Goal: Transaction & Acquisition: Purchase product/service

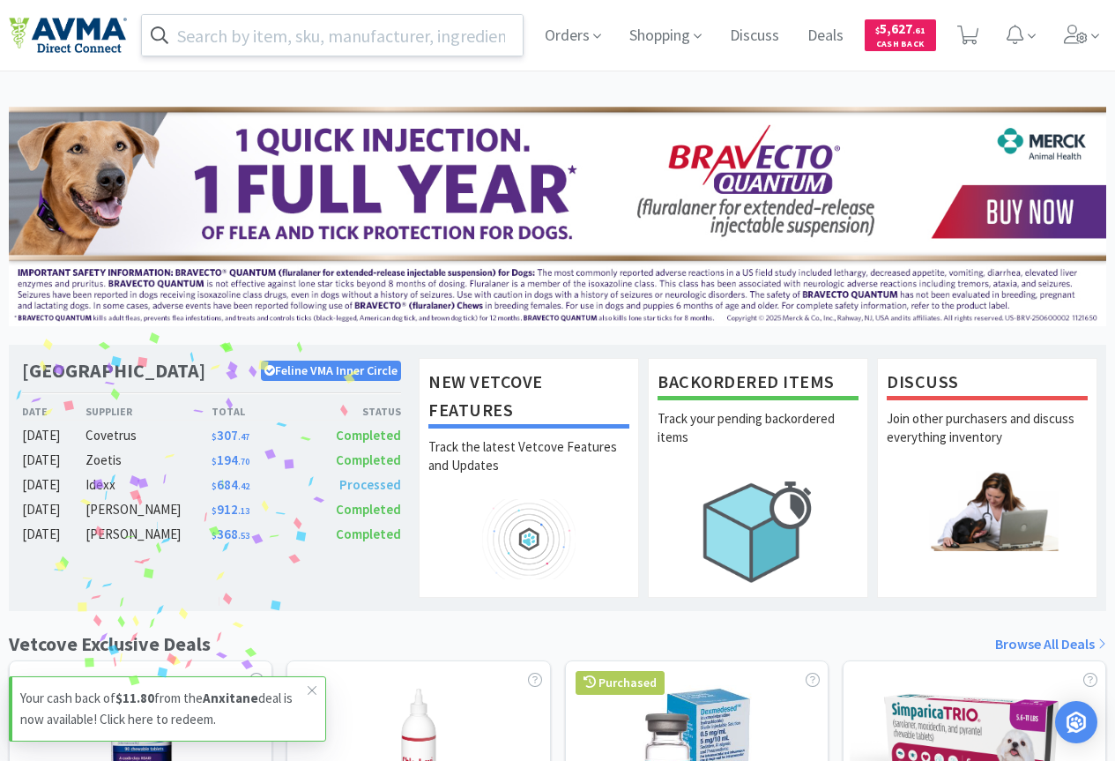
click at [317, 34] on input "text" at bounding box center [332, 35] width 381 height 41
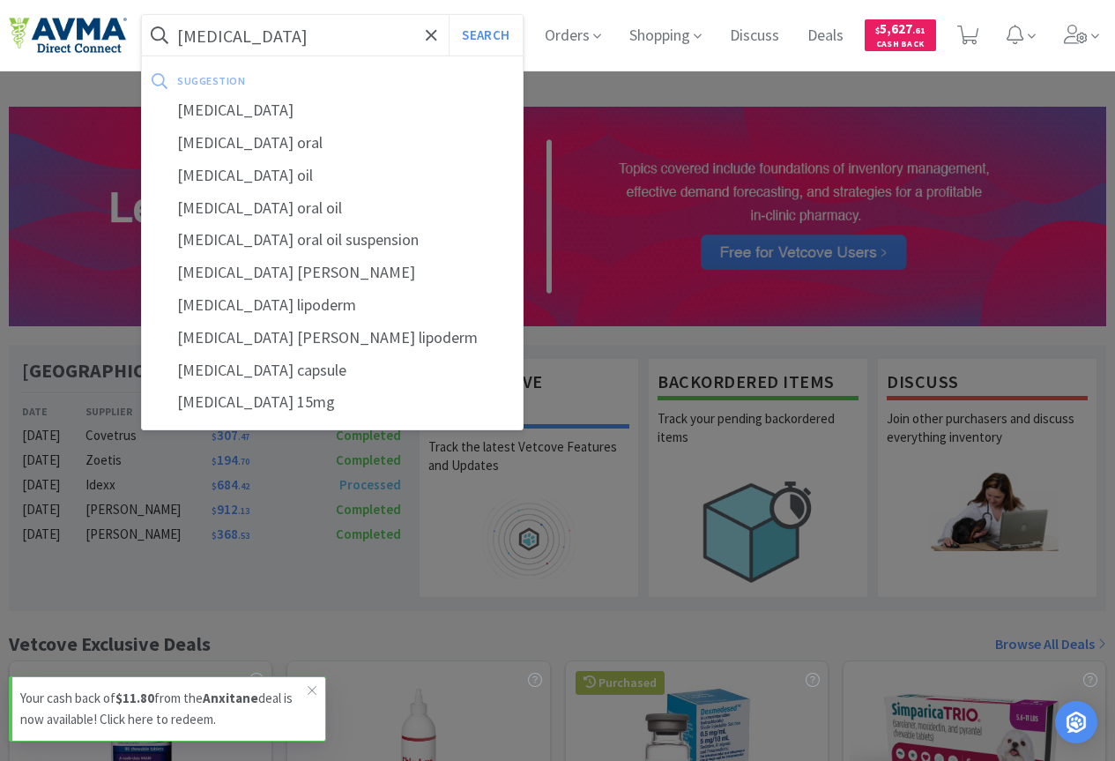
type input "[MEDICAL_DATA]"
click at [449, 15] on button "Search" at bounding box center [485, 35] width 73 height 41
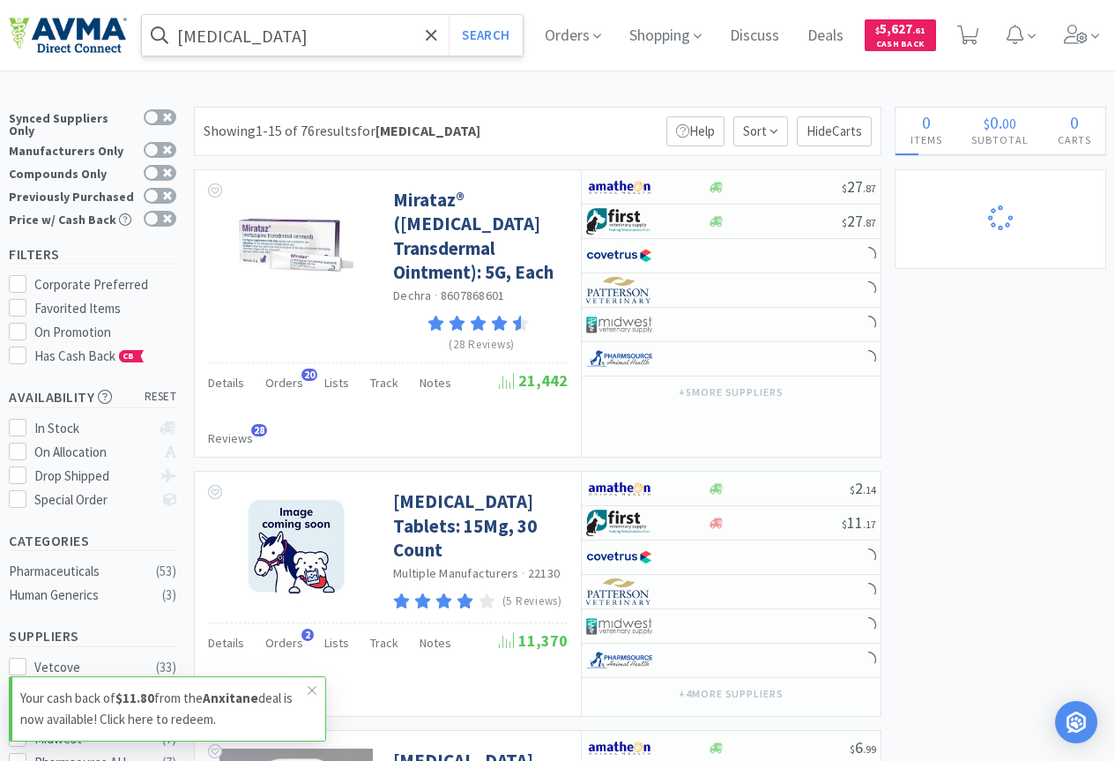
select select "1"
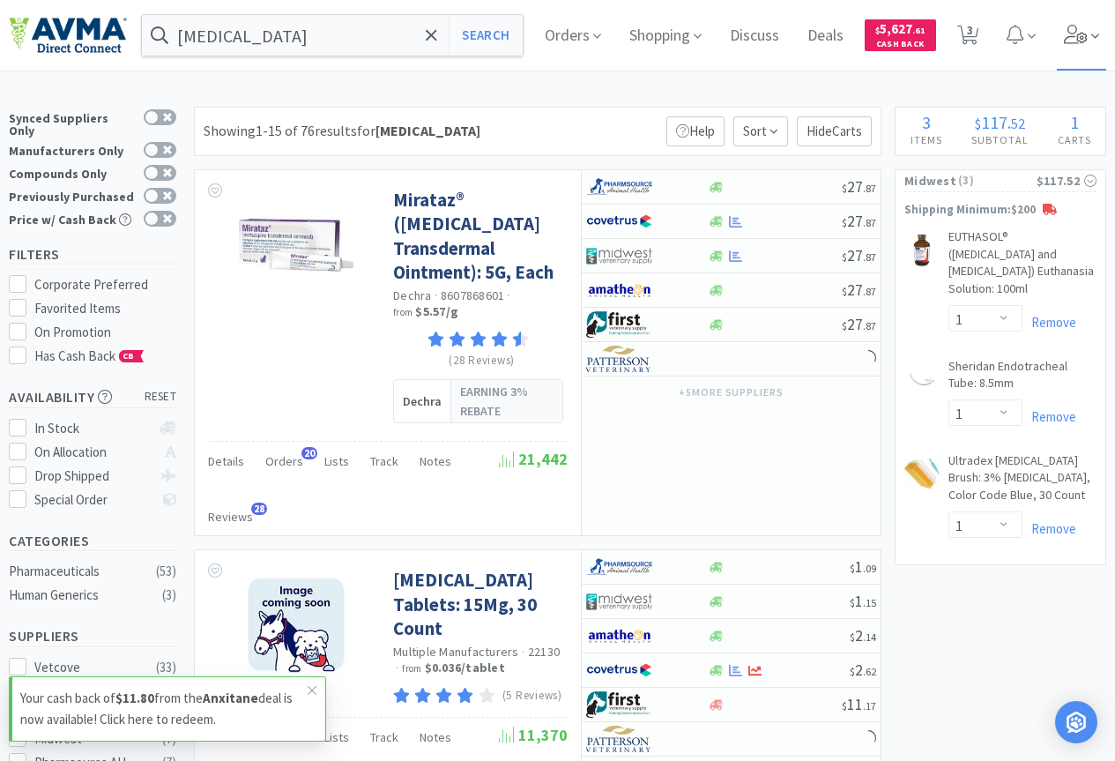
click at [1086, 34] on icon at bounding box center [1076, 34] width 25 height 19
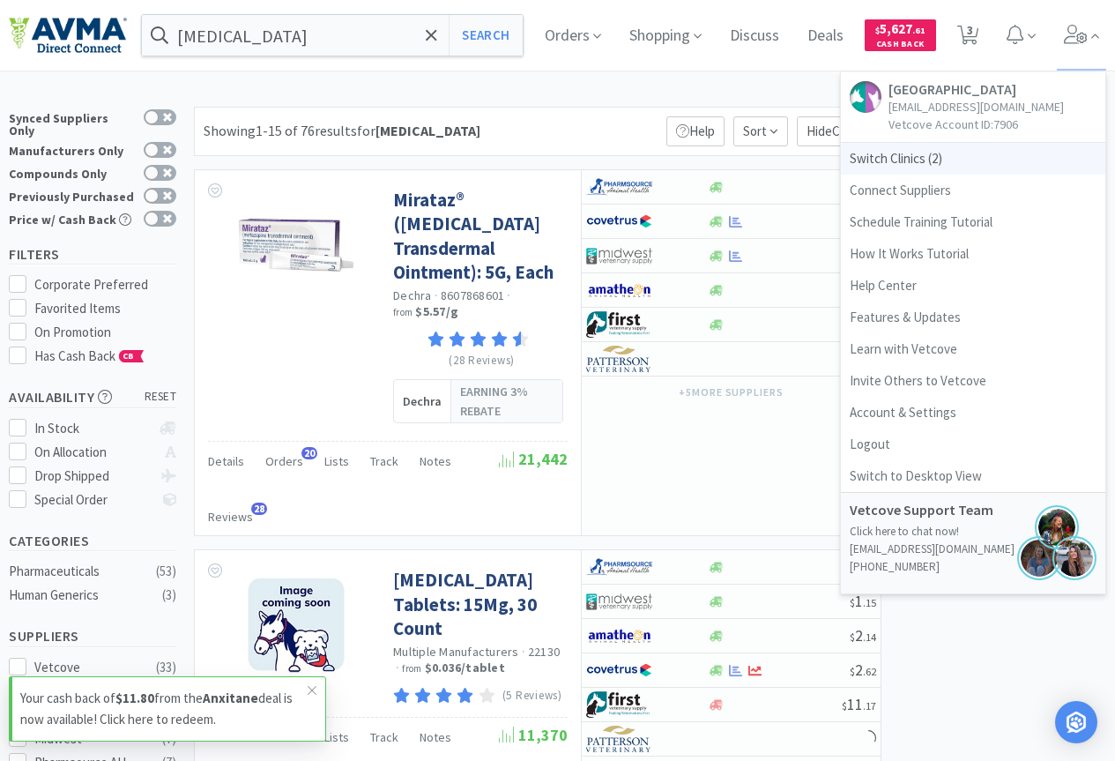
click at [893, 156] on span "Switch Clinics ( 2 )" at bounding box center [973, 159] width 264 height 32
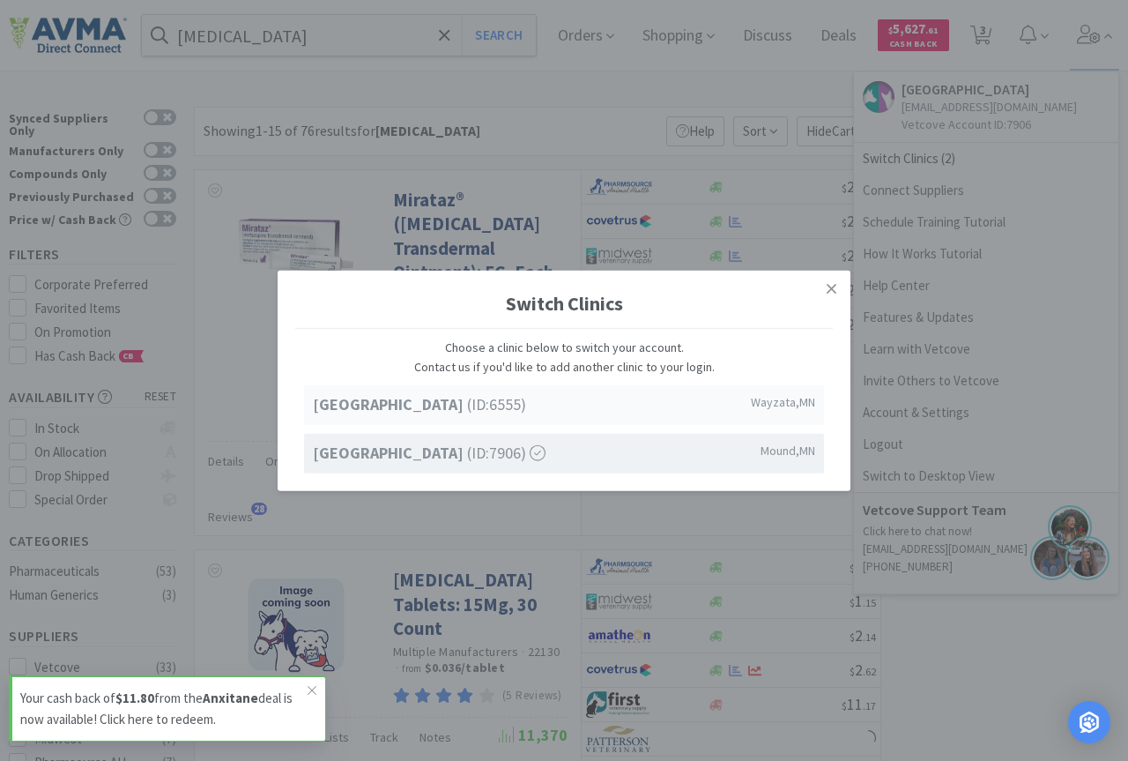
click at [322, 402] on strong "[GEOGRAPHIC_DATA]" at bounding box center [390, 404] width 154 height 20
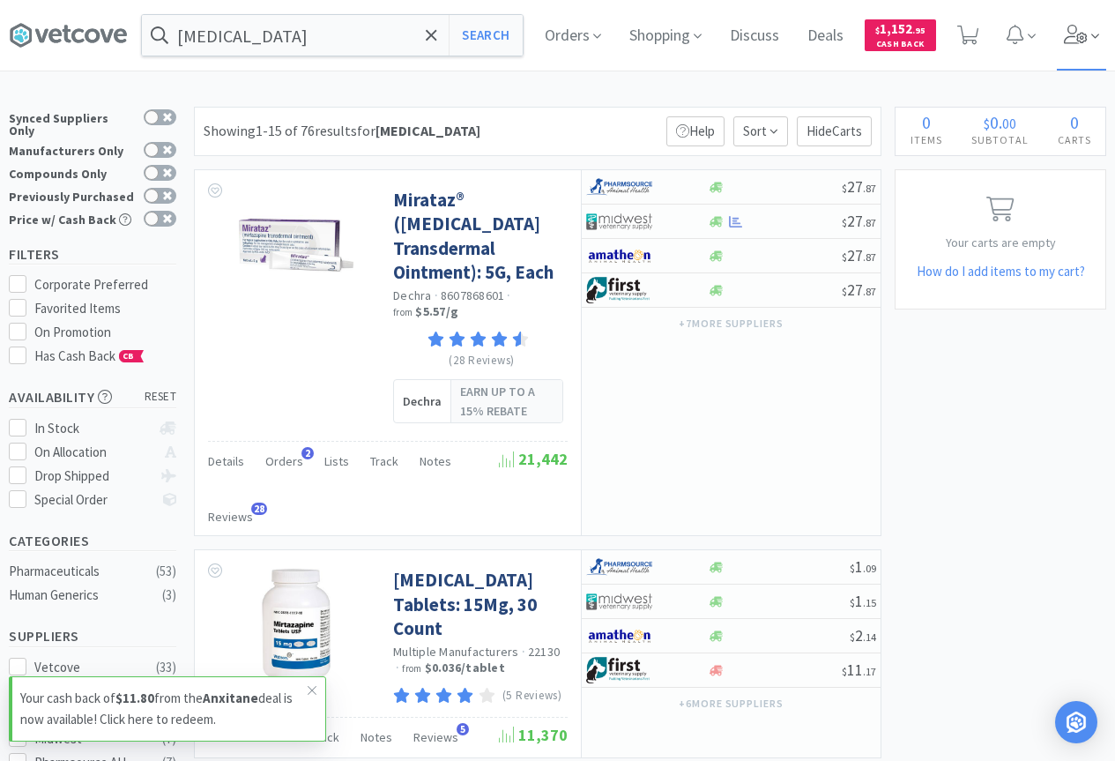
click at [1089, 37] on icon at bounding box center [1076, 34] width 25 height 19
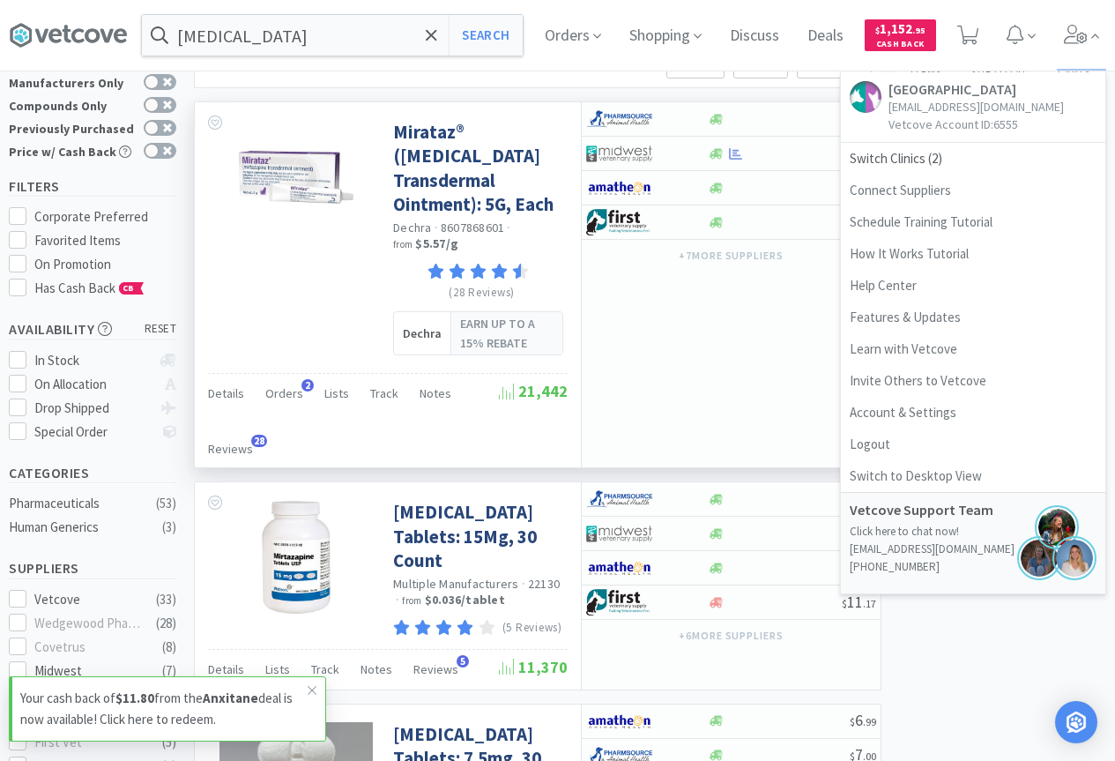
scroll to position [176, 0]
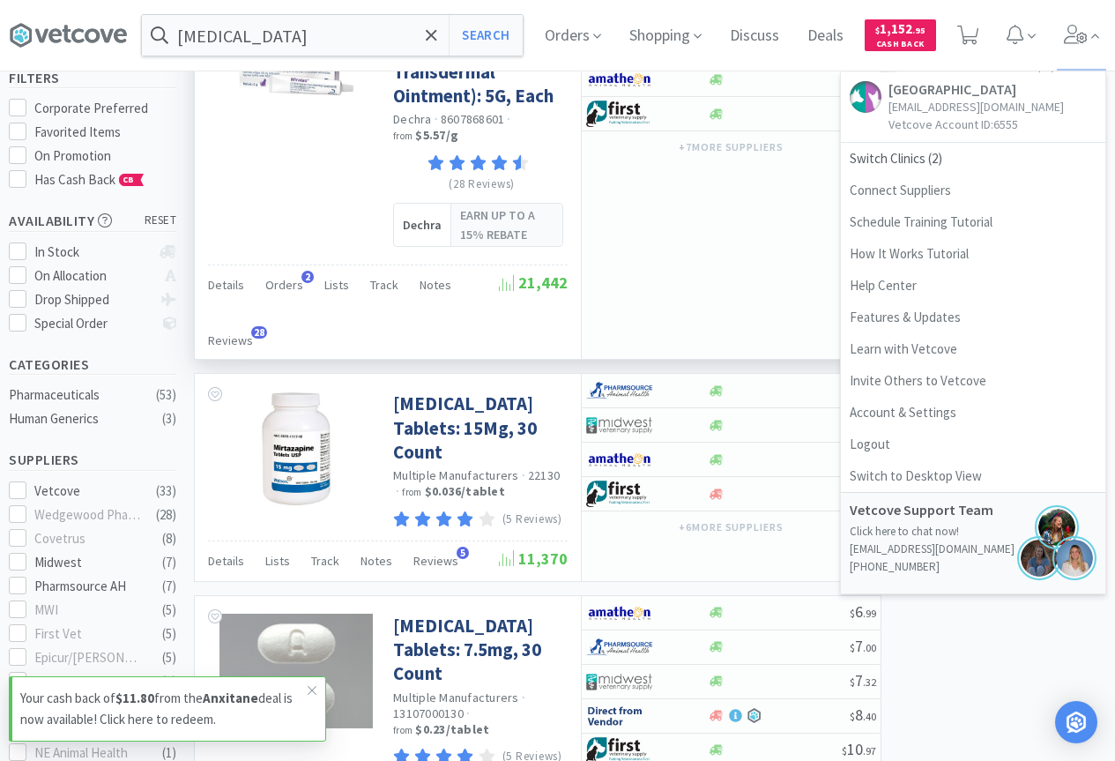
click at [821, 210] on div "$ 27 . 87 $ 27 . 87 $ 27 . 87 $ 27 . 87 + 7 more supplier s" at bounding box center [731, 176] width 300 height 365
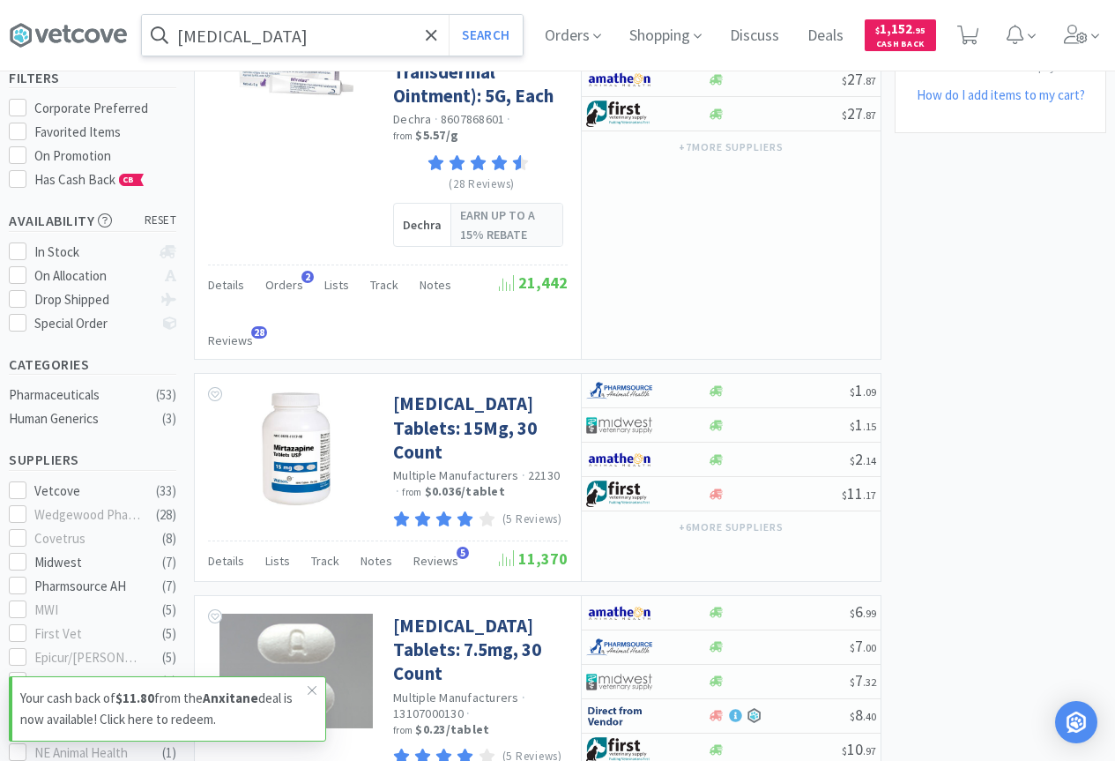
click at [293, 20] on input "[MEDICAL_DATA]" at bounding box center [332, 35] width 381 height 41
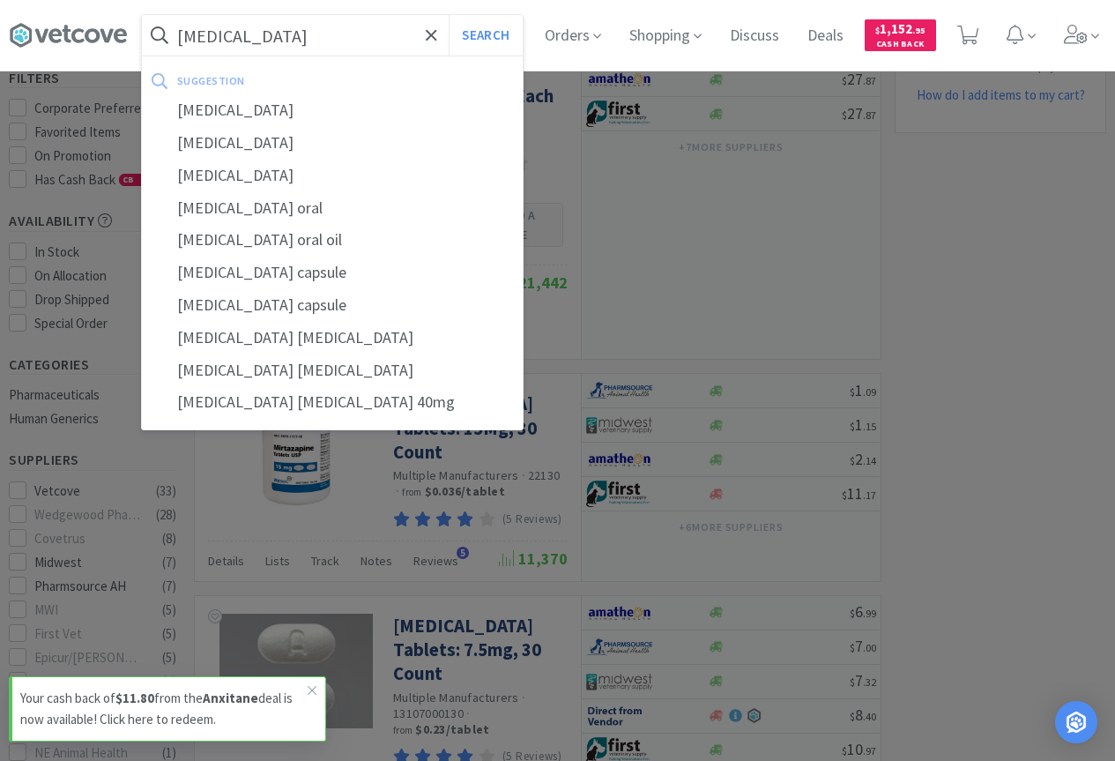
click at [449, 15] on button "Search" at bounding box center [485, 35] width 73 height 41
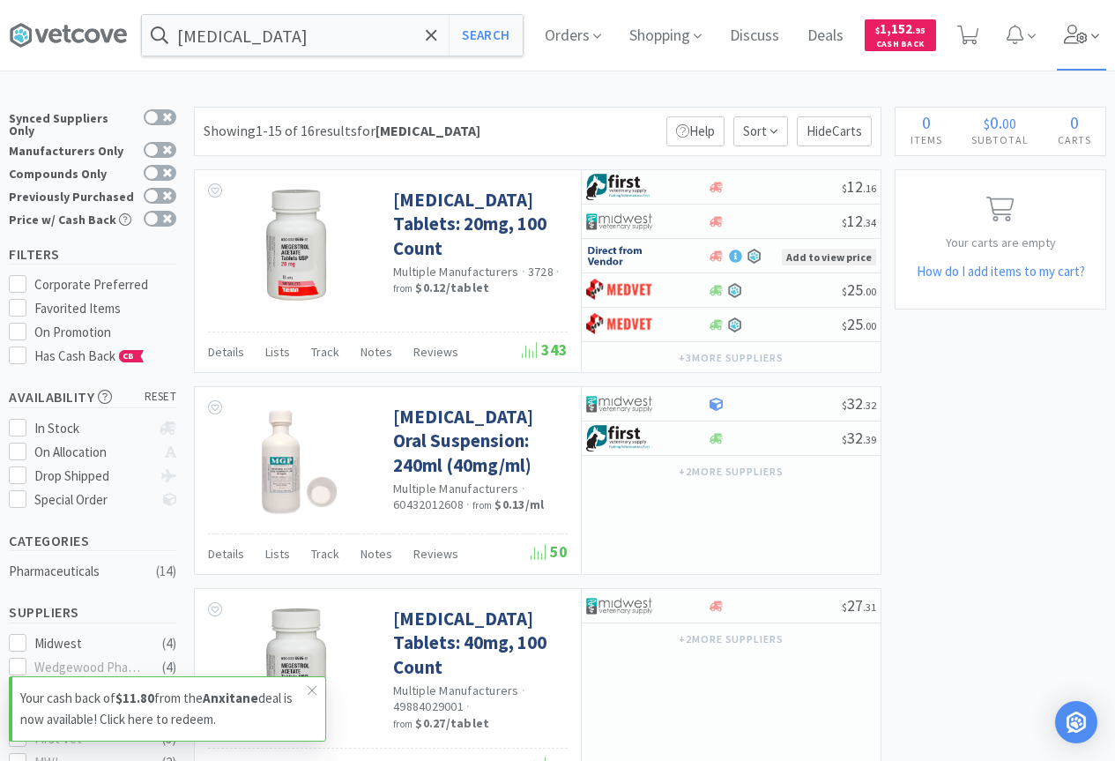
click at [1089, 39] on icon at bounding box center [1076, 34] width 25 height 19
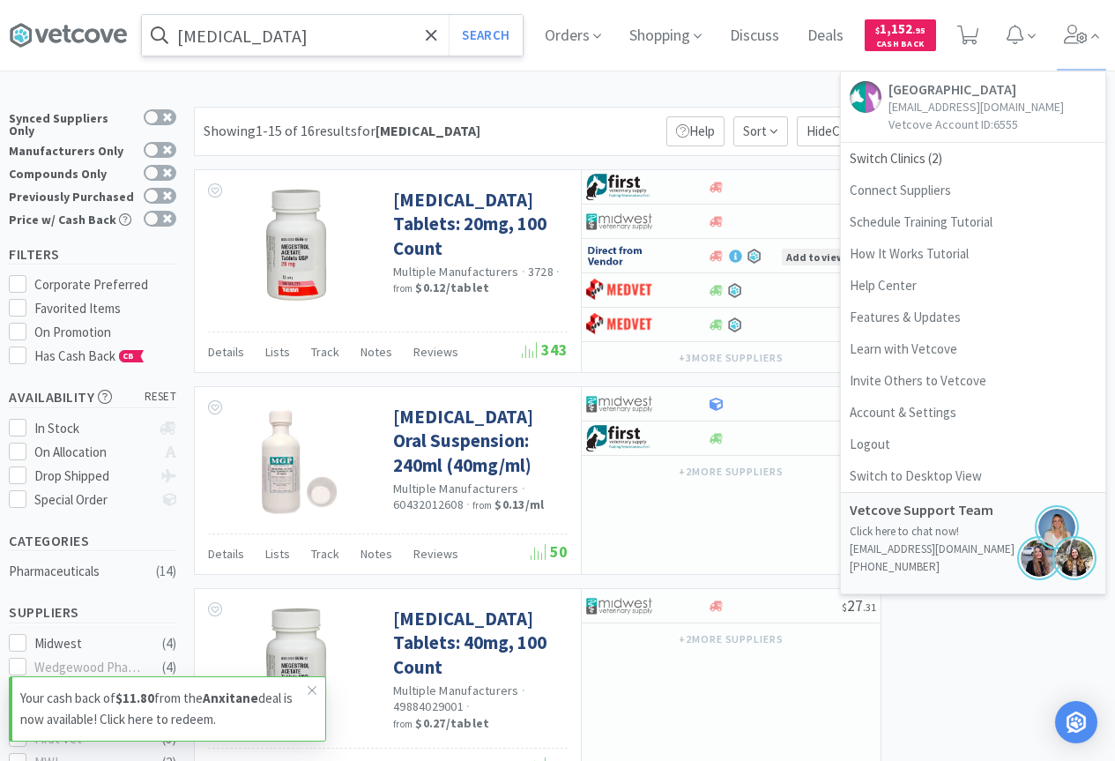
click at [356, 36] on input "megestrol" at bounding box center [332, 35] width 381 height 41
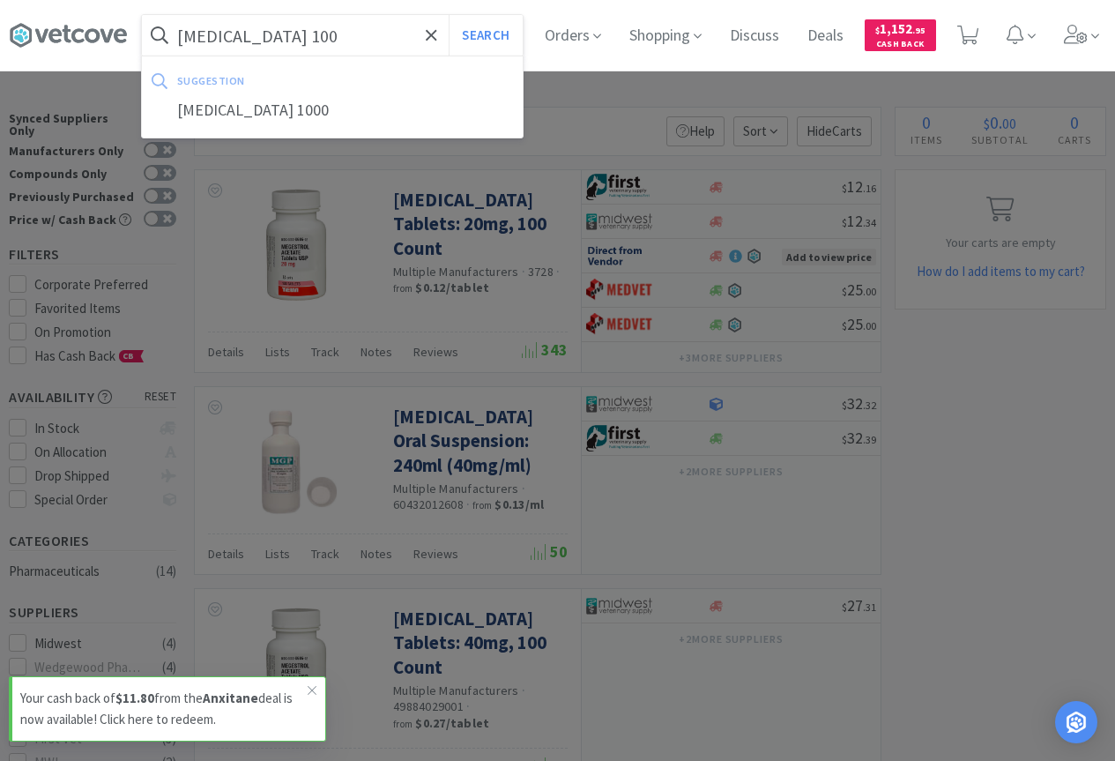
click at [449, 15] on button "Search" at bounding box center [485, 35] width 73 height 41
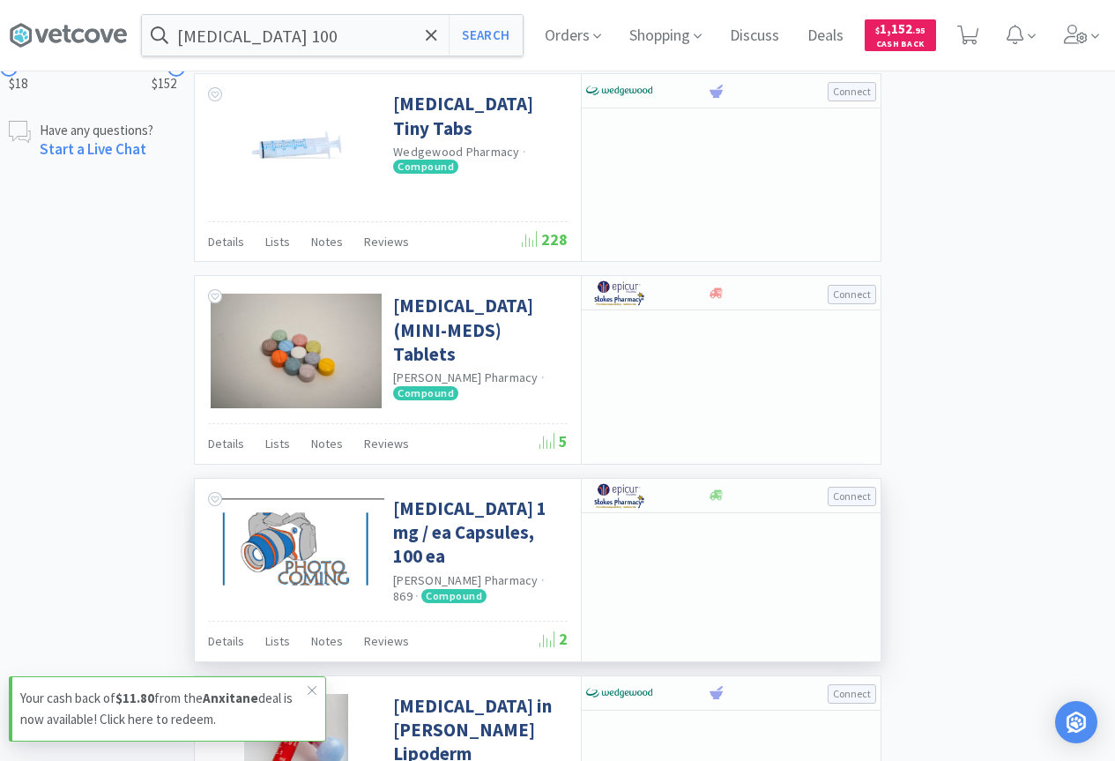
scroll to position [529, 0]
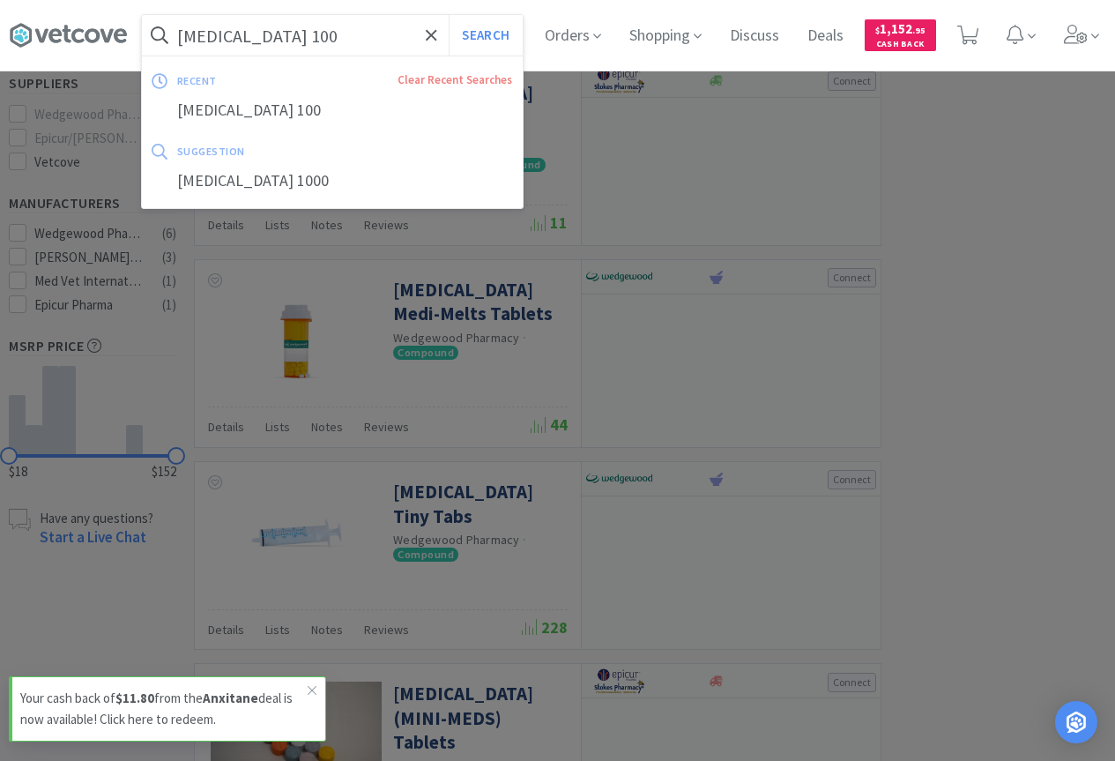
click at [324, 35] on input "mirtazapine 100" at bounding box center [332, 35] width 381 height 41
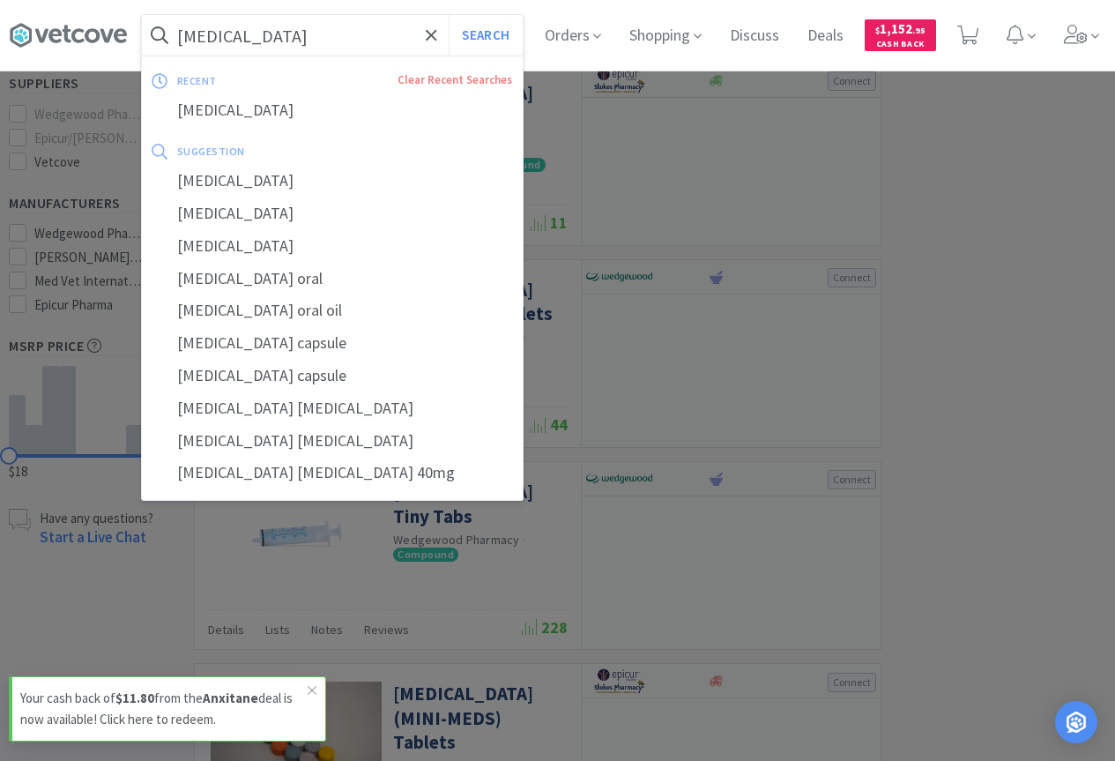
type input "megestrol"
click at [449, 15] on button "Search" at bounding box center [485, 35] width 73 height 41
